Goal: Task Accomplishment & Management: Use online tool/utility

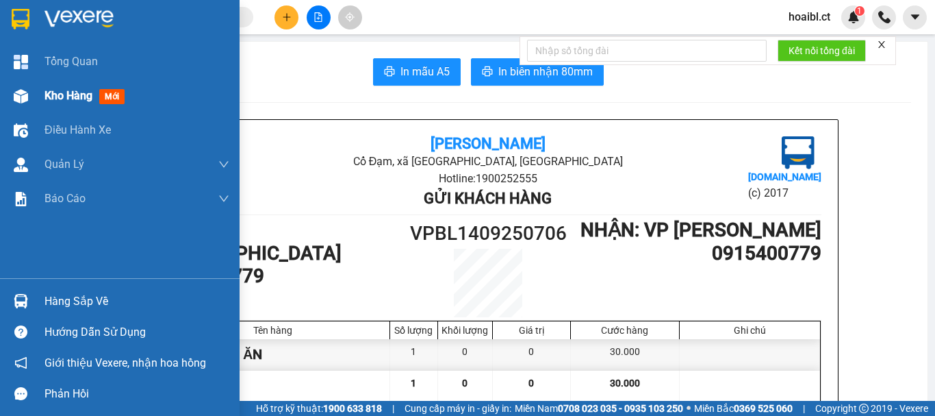
click at [41, 97] on div "Kho hàng mới" at bounding box center [120, 96] width 240 height 34
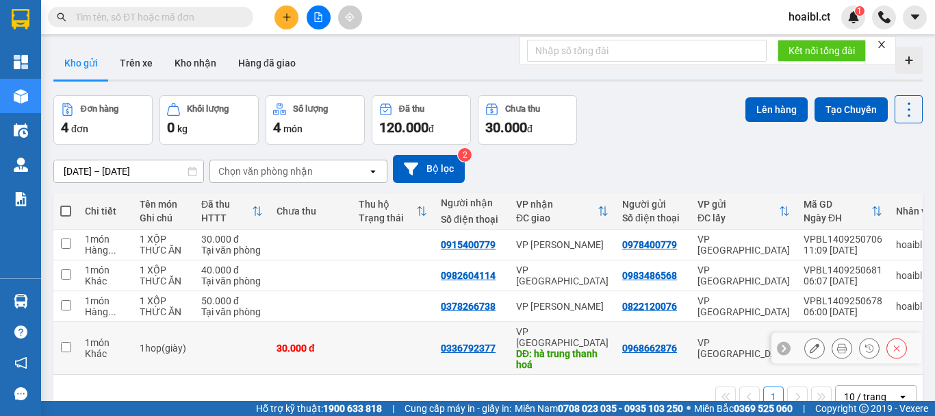
click at [65, 342] on input "checkbox" at bounding box center [66, 347] width 10 height 10
checkbox input "true"
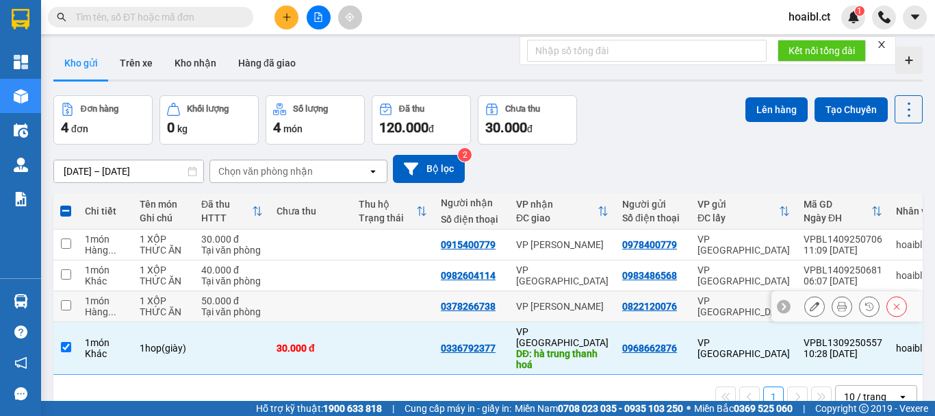
click at [62, 307] on input "checkbox" at bounding box center [66, 305] width 10 height 10
checkbox input "true"
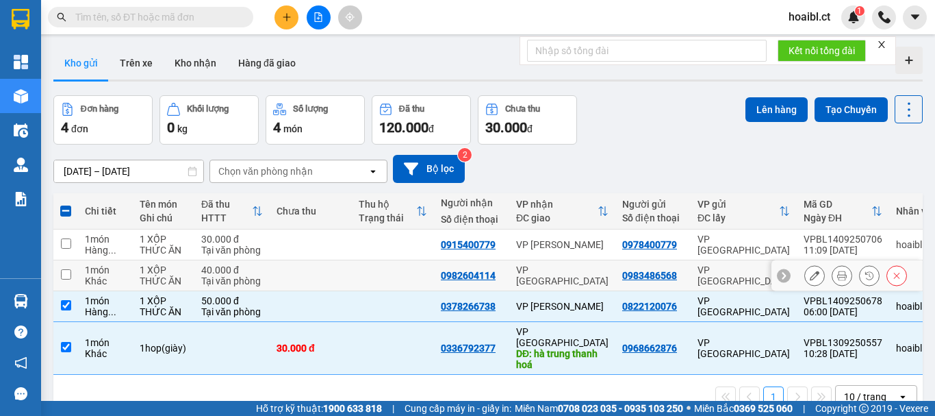
click at [75, 274] on td at bounding box center [65, 275] width 25 height 31
checkbox input "true"
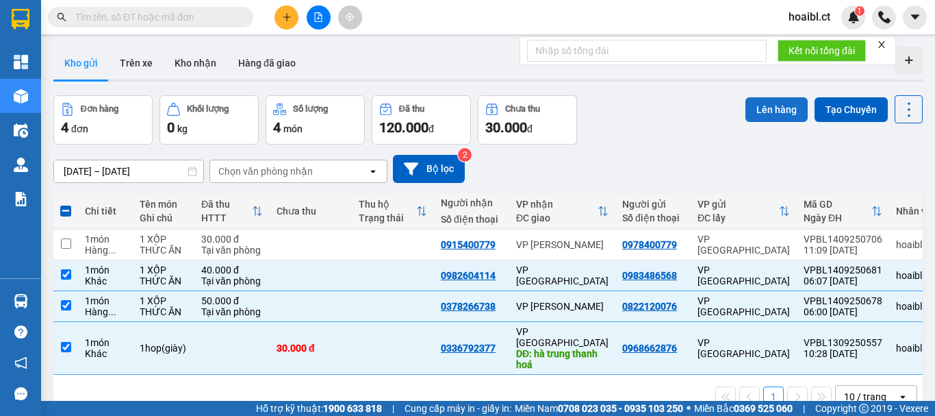
click at [778, 106] on button "Lên hàng" at bounding box center [777, 109] width 62 height 25
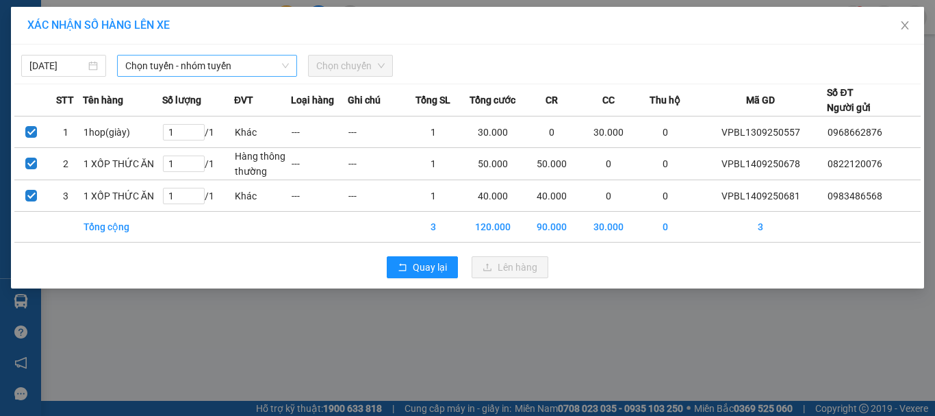
click at [156, 66] on span "Chọn tuyến - nhóm tuyến" at bounding box center [207, 65] width 164 height 21
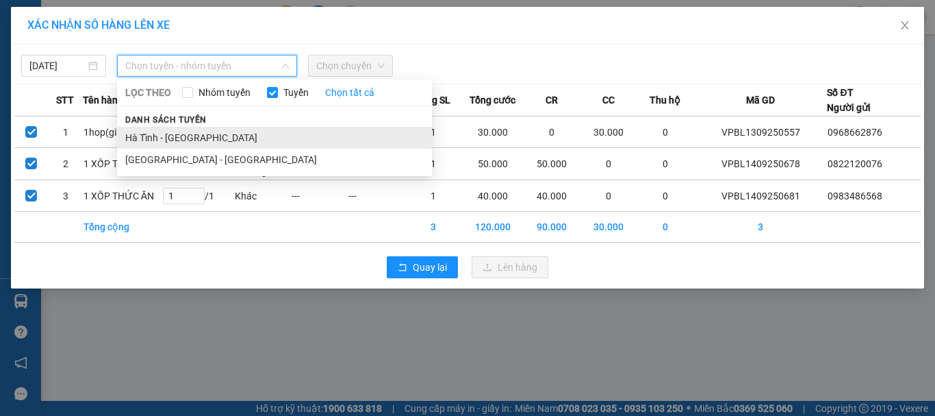
click at [189, 134] on li "Hà Tĩnh - [GEOGRAPHIC_DATA]" at bounding box center [274, 138] width 315 height 22
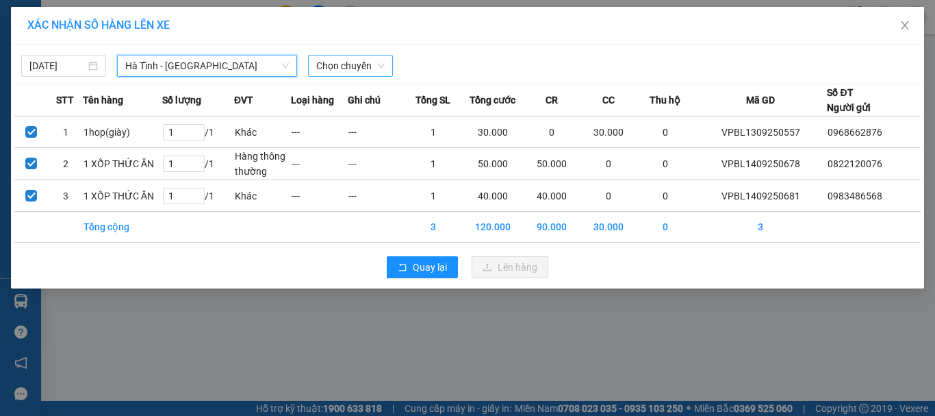
click at [342, 60] on span "Chọn chuyến" at bounding box center [350, 65] width 68 height 21
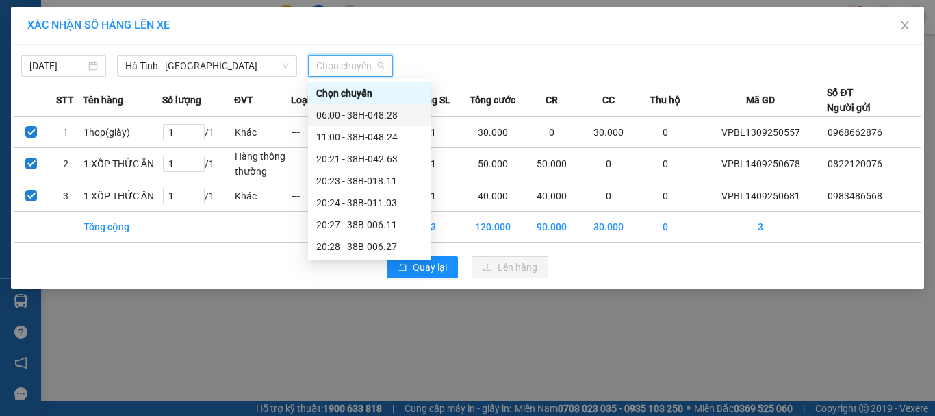
click at [373, 116] on div "06:00 - 38H-048.28" at bounding box center [369, 114] width 107 height 15
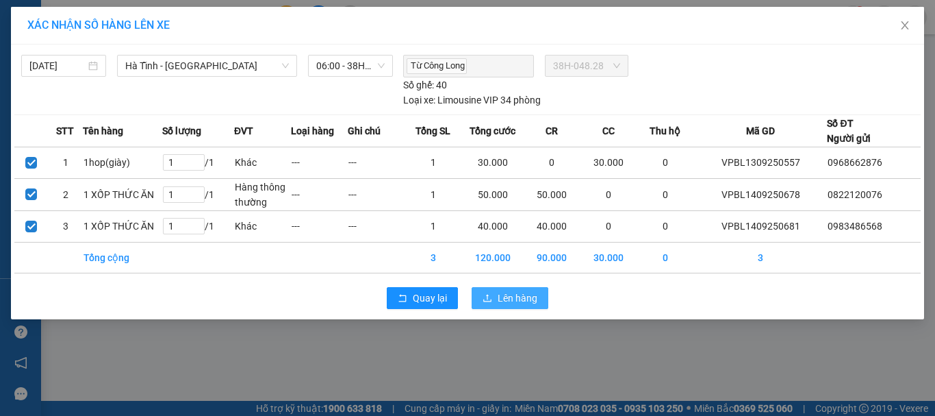
click at [514, 299] on span "Lên hàng" at bounding box center [518, 297] width 40 height 15
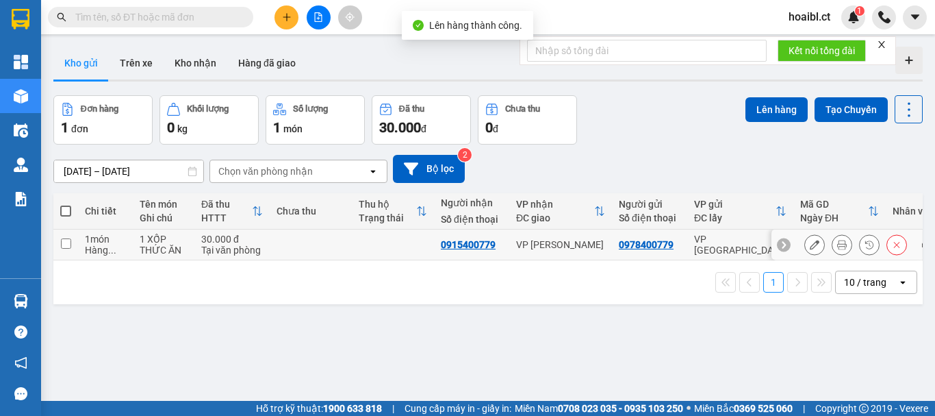
click at [73, 241] on td at bounding box center [65, 244] width 25 height 31
checkbox input "true"
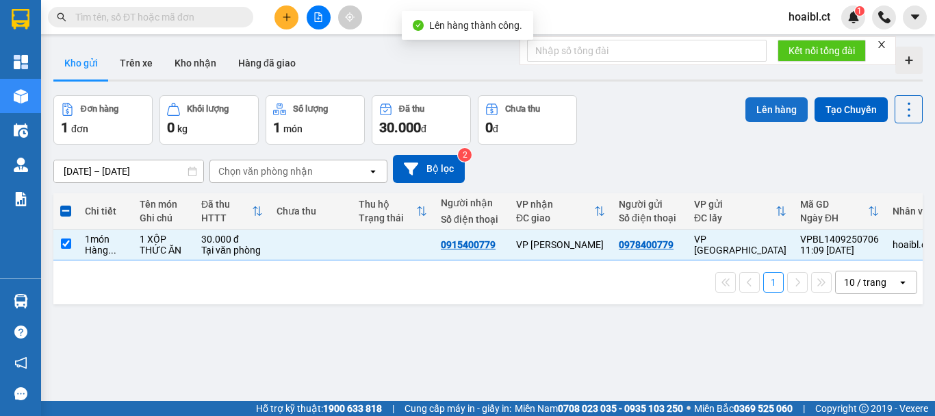
click at [748, 105] on button "Lên hàng" at bounding box center [777, 109] width 62 height 25
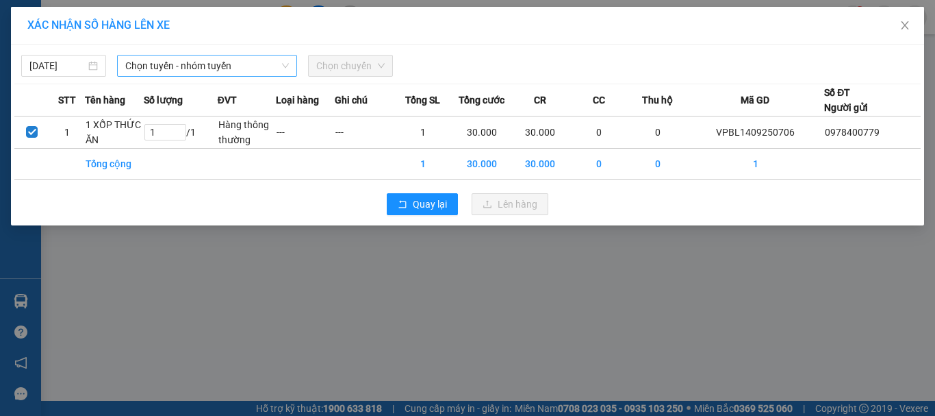
click at [169, 66] on span "Chọn tuyến - nhóm tuyến" at bounding box center [207, 65] width 164 height 21
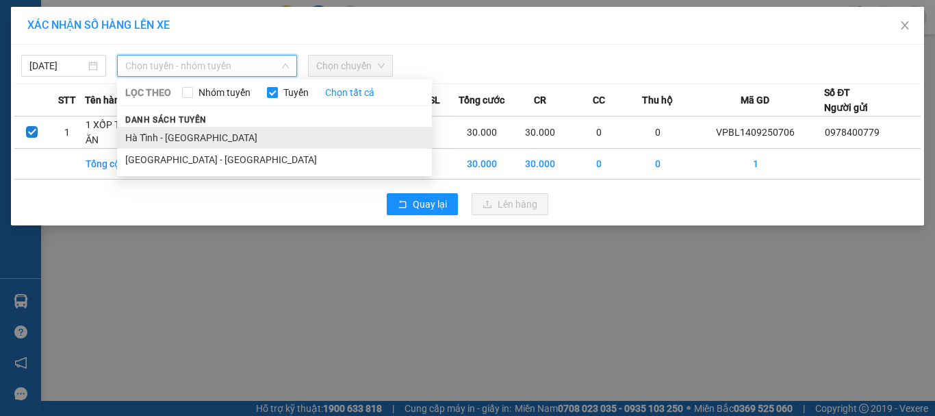
click at [173, 136] on li "Hà Tĩnh - [GEOGRAPHIC_DATA]" at bounding box center [274, 138] width 315 height 22
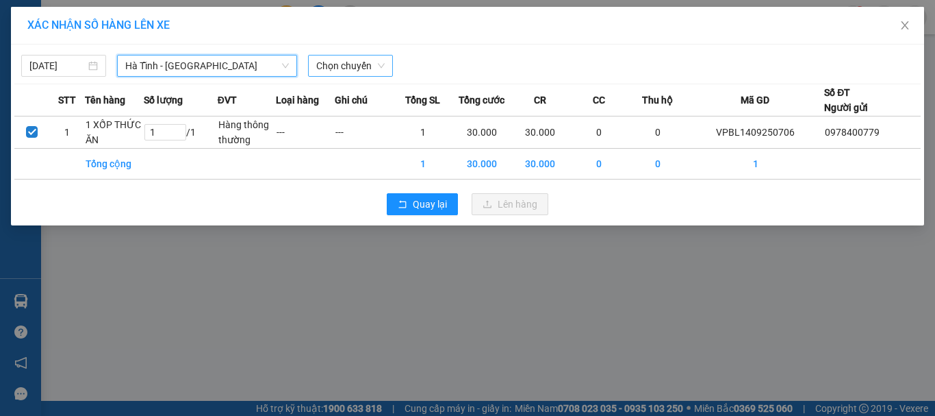
click at [358, 56] on span "Chọn chuyến" at bounding box center [350, 65] width 68 height 21
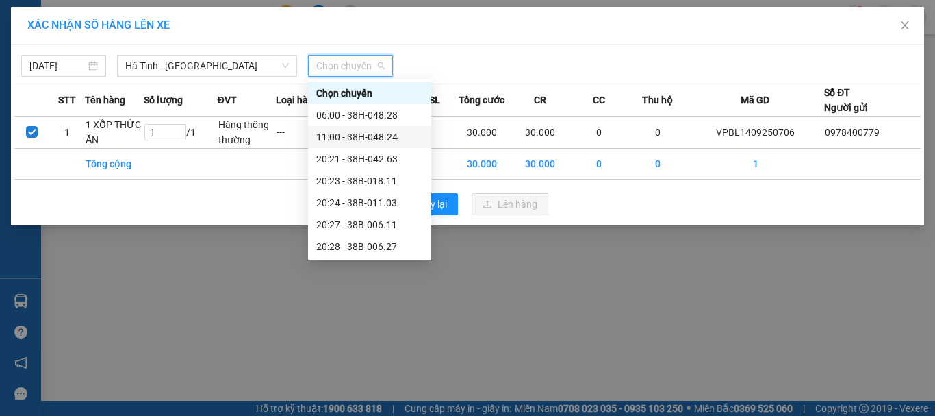
click at [369, 138] on div "11:00 - 38H-048.24" at bounding box center [369, 136] width 107 height 15
click at [366, 107] on span "Ghi chú" at bounding box center [351, 99] width 33 height 15
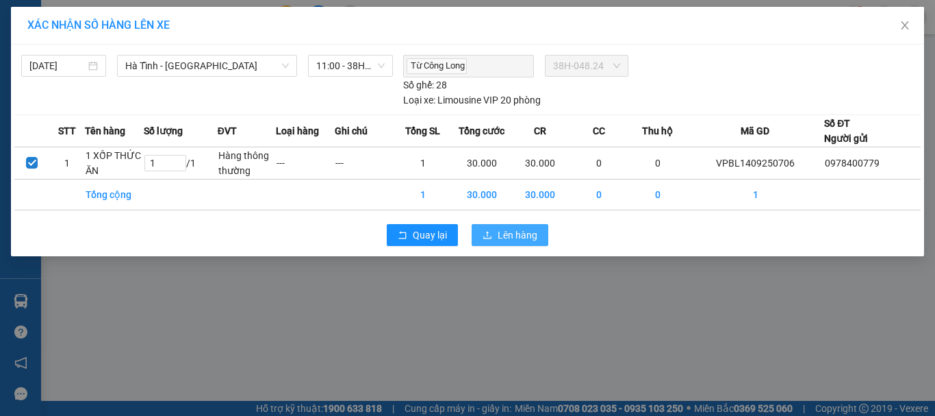
click at [500, 233] on span "Lên hàng" at bounding box center [518, 234] width 40 height 15
